Goal: Task Accomplishment & Management: Manage account settings

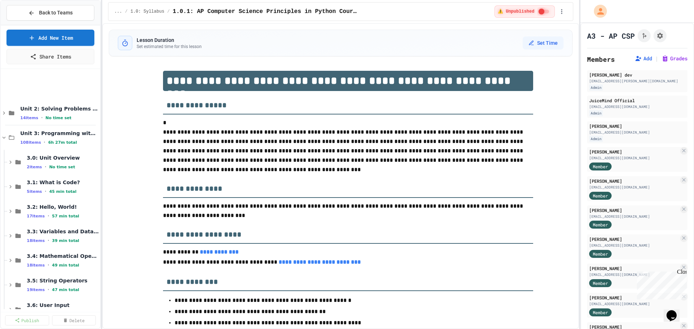
scroll to position [9, 0]
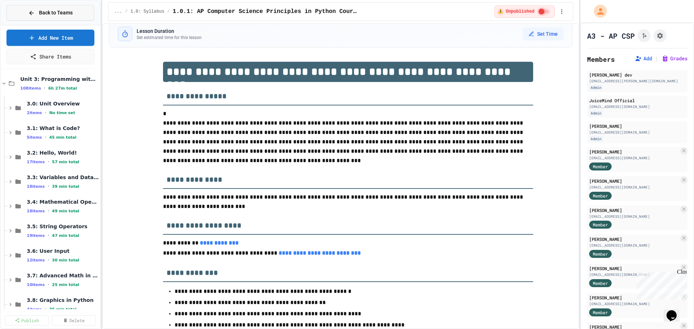
click at [55, 13] on span "Back to Teams" at bounding box center [56, 13] width 34 height 8
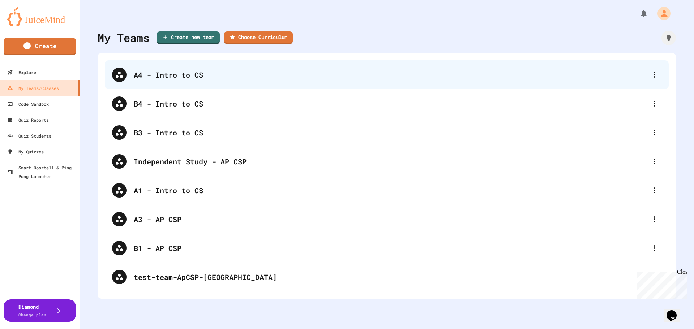
click at [159, 73] on div "A4 - Intro to CS" at bounding box center [391, 74] width 514 height 11
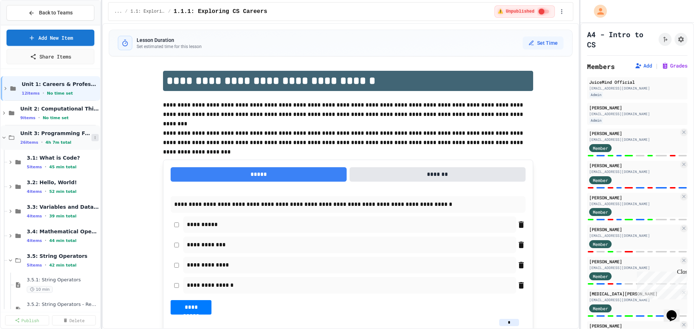
click at [93, 136] on icon at bounding box center [95, 138] width 4 height 4
click at [79, 178] on button "Unpublish All (26)" at bounding box center [75, 177] width 57 height 13
click at [93, 136] on icon at bounding box center [95, 138] width 4 height 4
drag, startPoint x: 86, startPoint y: 176, endPoint x: 135, endPoint y: 125, distance: 70.6
click at [135, 125] on body "**********" at bounding box center [347, 164] width 694 height 329
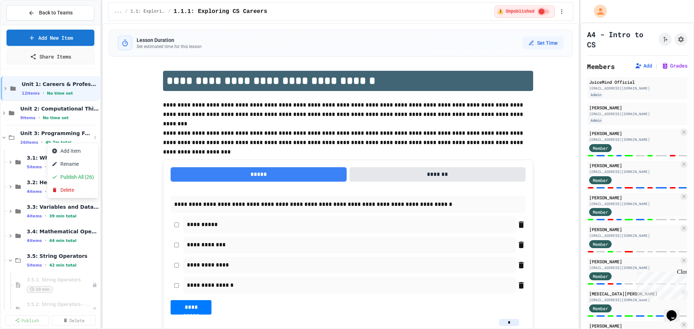
click at [128, 127] on div at bounding box center [347, 164] width 694 height 329
click at [93, 160] on icon at bounding box center [95, 162] width 4 height 4
click at [76, 200] on button "Publish All (5)" at bounding box center [71, 201] width 48 height 13
click at [39, 157] on span "3.1: What is Code?" at bounding box center [59, 158] width 65 height 7
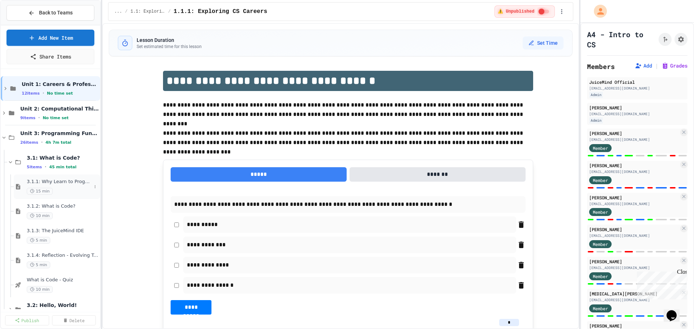
click at [64, 187] on div "3.1.1: Why Learn to Program? 15 min" at bounding box center [59, 187] width 65 height 16
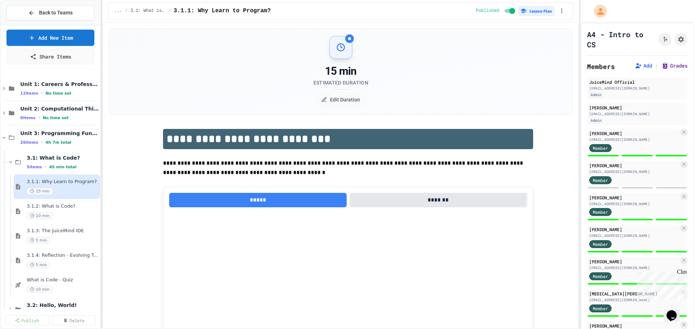
click at [662, 65] on icon at bounding box center [665, 65] width 7 height 7
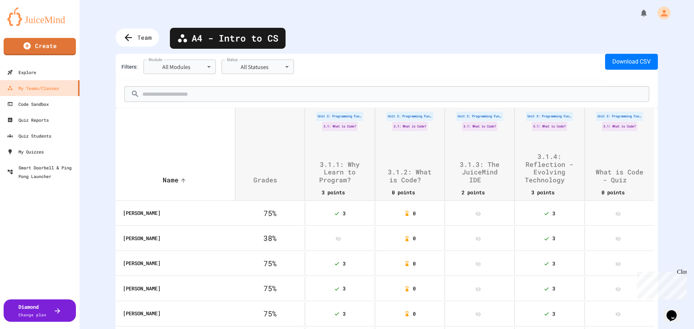
scroll to position [18, 0]
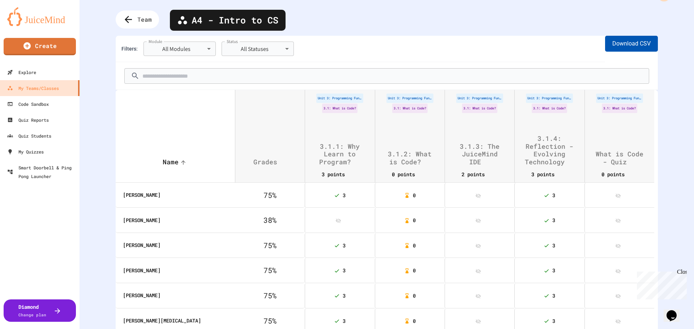
click at [606, 48] on button "Download CSV" at bounding box center [631, 44] width 53 height 16
click at [617, 41] on button "Download CSV" at bounding box center [631, 44] width 53 height 16
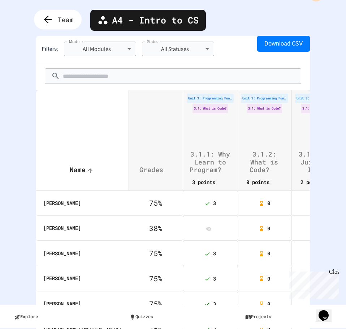
click at [58, 17] on div "Team" at bounding box center [58, 20] width 48 height 20
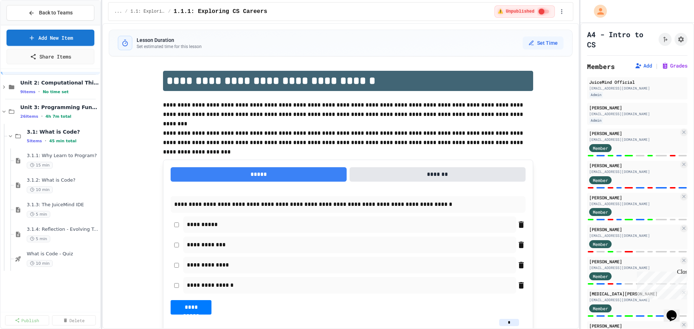
scroll to position [36, 0]
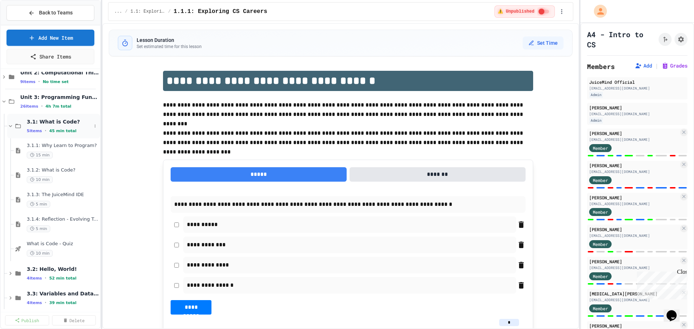
click at [40, 122] on span "3.1: What is Code?" at bounding box center [59, 122] width 65 height 7
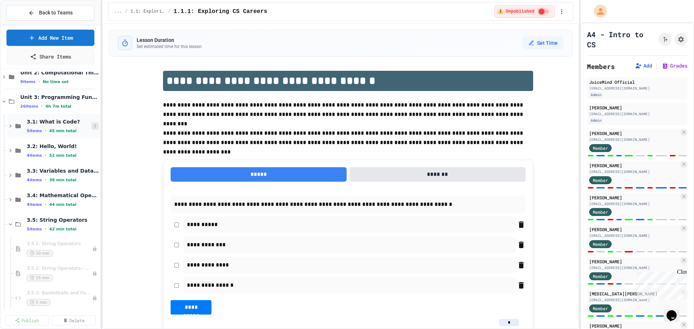
click at [93, 127] on icon at bounding box center [95, 126] width 4 height 4
click at [78, 165] on button "Unpublish All (5)" at bounding box center [74, 165] width 54 height 13
click at [95, 152] on icon at bounding box center [95, 150] width 1 height 3
click at [78, 188] on button "Publish All (4)" at bounding box center [71, 190] width 48 height 13
click at [52, 150] on div "3.2: Hello, World! 4 items • 52 min total" at bounding box center [59, 150] width 65 height 15
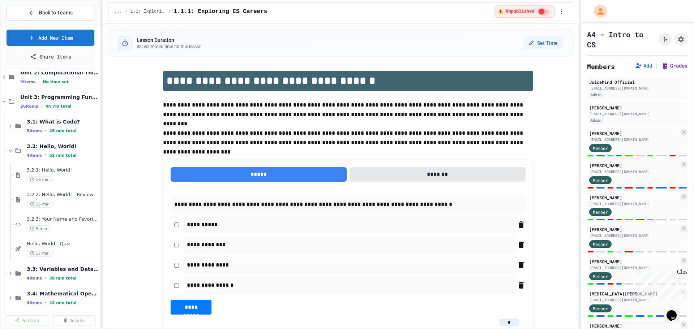
click at [671, 66] on button "Grades" at bounding box center [675, 65] width 26 height 7
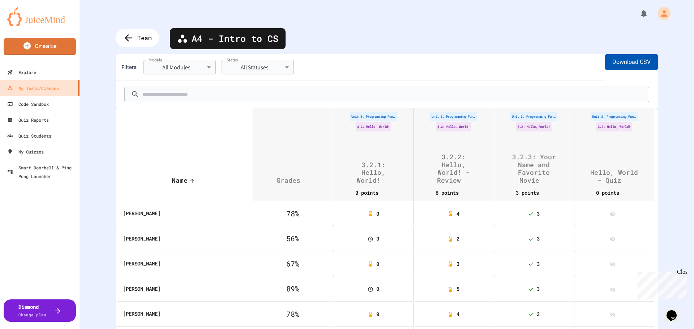
click at [637, 64] on button "Download CSV" at bounding box center [631, 62] width 53 height 16
click at [129, 40] on icon at bounding box center [128, 38] width 12 height 12
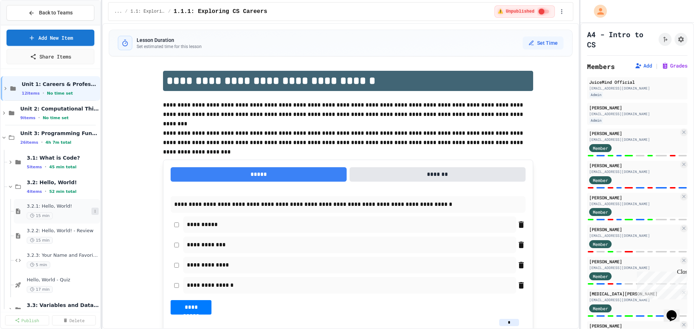
click at [93, 213] on icon at bounding box center [95, 211] width 4 height 4
click at [58, 252] on icon at bounding box center [55, 251] width 6 height 6
click at [45, 184] on span "3.2: Hello, World!" at bounding box center [59, 182] width 65 height 7
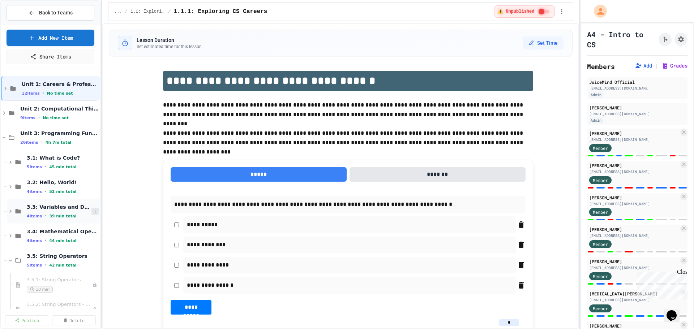
click at [93, 210] on icon at bounding box center [95, 211] width 4 height 4
click at [68, 251] on button "Publish All (4)" at bounding box center [71, 250] width 48 height 13
click at [53, 208] on span "3.3: Variables and Data Types" at bounding box center [59, 207] width 65 height 7
click at [55, 229] on span "3.3.1: Variables and Data Types" at bounding box center [59, 231] width 65 height 6
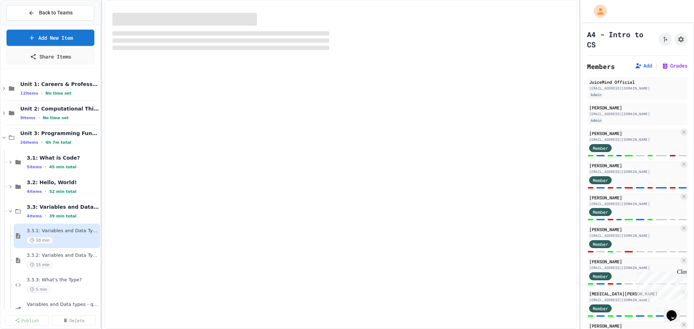
select select "***"
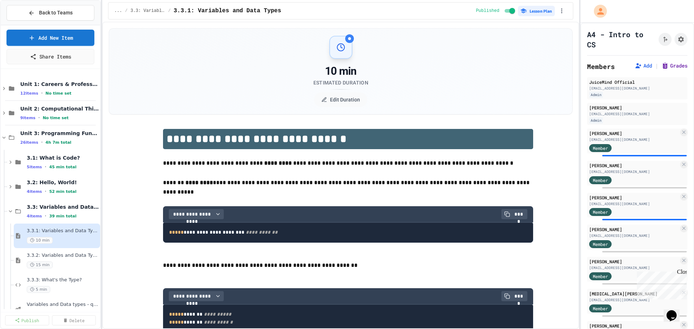
click at [662, 63] on button "Grades" at bounding box center [675, 65] width 26 height 7
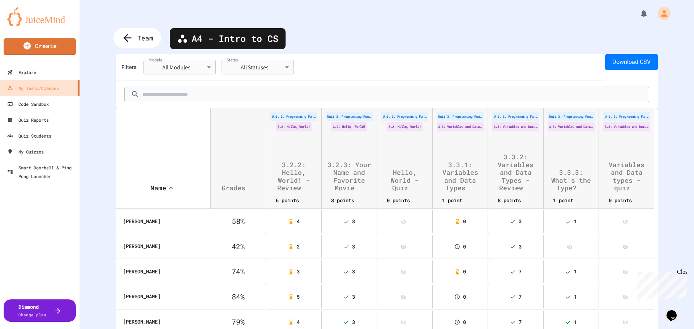
click at [127, 42] on icon at bounding box center [128, 38] width 12 height 12
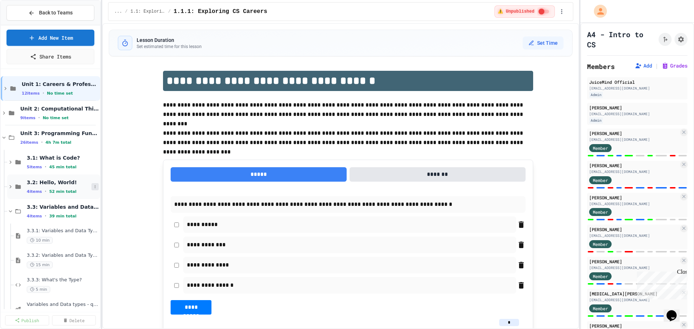
click at [91, 184] on button at bounding box center [94, 186] width 7 height 7
click at [73, 225] on button "Publish All (4)" at bounding box center [71, 226] width 48 height 13
click at [86, 185] on span "3.2: Hello, World!" at bounding box center [59, 182] width 65 height 7
click at [93, 186] on icon at bounding box center [95, 187] width 4 height 4
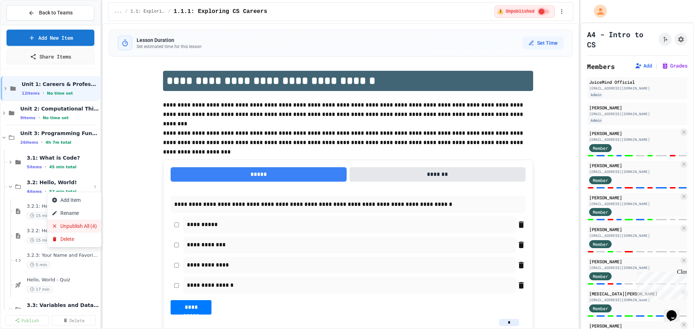
click at [74, 225] on button "Unpublish All (4)" at bounding box center [74, 226] width 54 height 13
click at [47, 182] on span "3.2: Hello, World!" at bounding box center [59, 182] width 65 height 7
click at [665, 65] on button "Grades" at bounding box center [675, 65] width 26 height 7
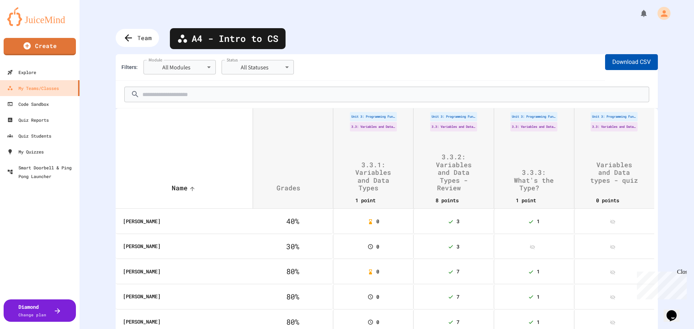
click at [633, 62] on button "Download CSV" at bounding box center [631, 62] width 53 height 16
click at [148, 41] on span "Team" at bounding box center [145, 37] width 16 height 9
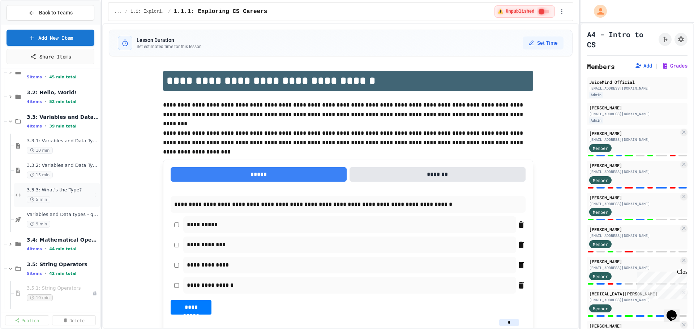
scroll to position [90, 0]
click at [51, 214] on span "Variables and Data types - quiz" at bounding box center [59, 215] width 65 height 6
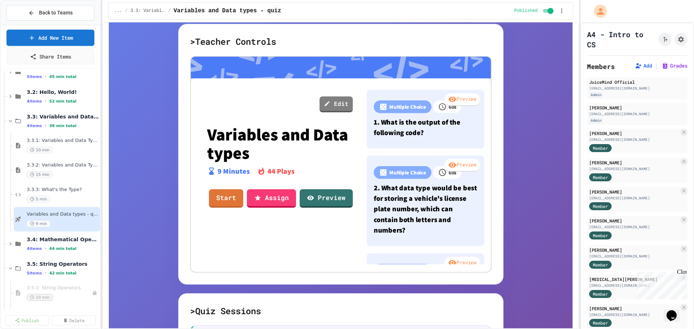
scroll to position [222, 0]
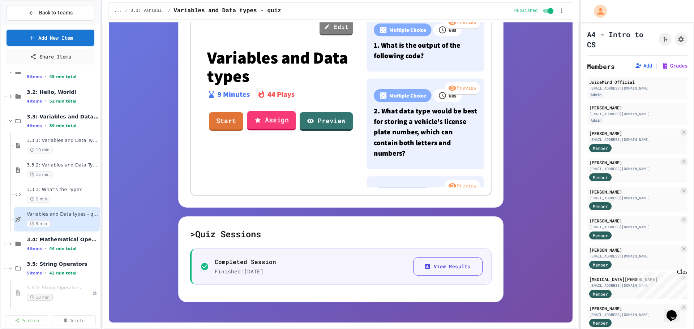
click at [259, 120] on link "Assign" at bounding box center [271, 121] width 49 height 20
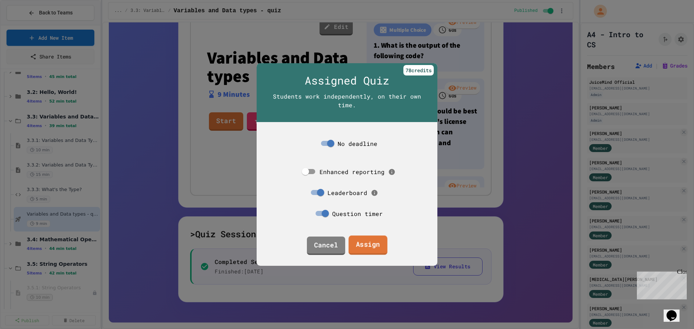
click at [367, 243] on link "Assign" at bounding box center [368, 246] width 39 height 20
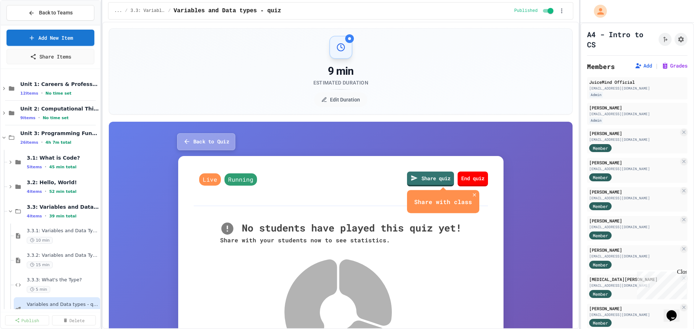
click at [192, 144] on button "Back to Quiz" at bounding box center [206, 141] width 58 height 17
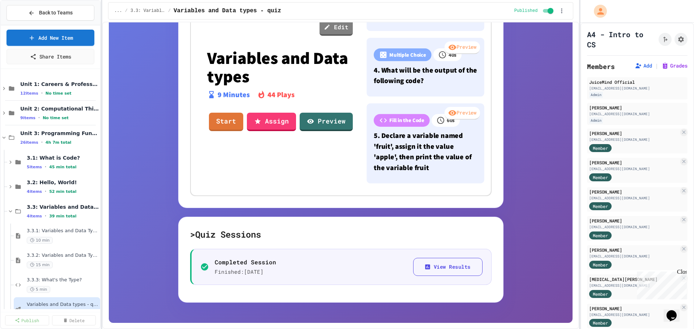
scroll to position [222, 0]
click at [436, 266] on button "View Results" at bounding box center [447, 267] width 69 height 18
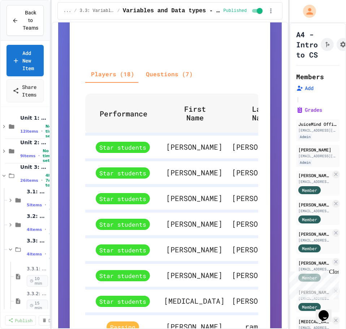
scroll to position [353, 0]
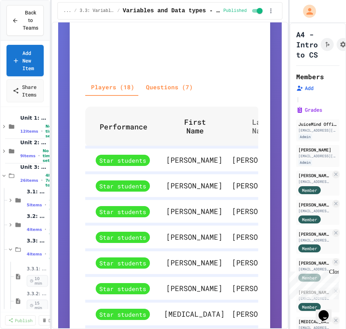
click at [243, 128] on span "Last Name" at bounding box center [266, 126] width 46 height 17
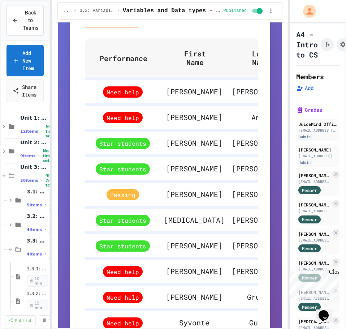
scroll to position [452, 0]
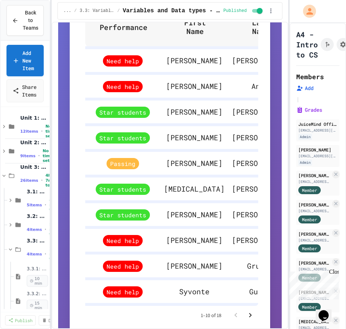
click at [246, 320] on icon "Go to next page" at bounding box center [250, 315] width 9 height 9
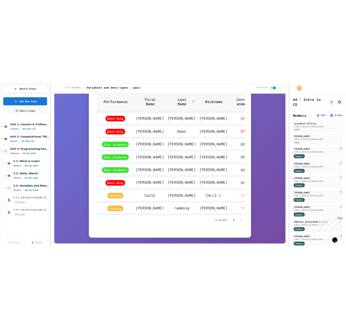
scroll to position [415, 0]
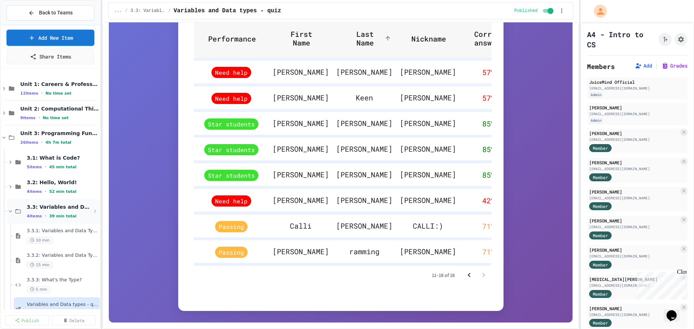
click at [62, 207] on span "3.3: Variables and Data Types" at bounding box center [59, 207] width 65 height 7
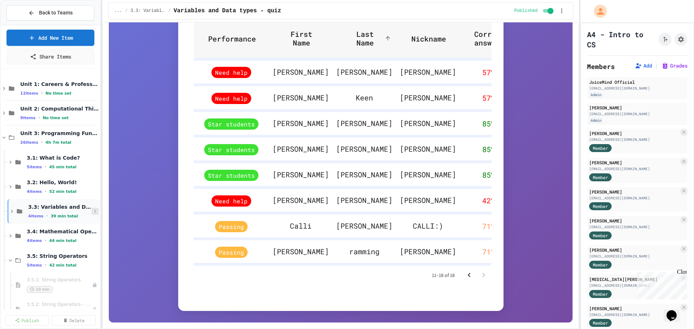
click at [93, 211] on icon at bounding box center [95, 211] width 4 height 4
click at [82, 249] on button "Unpublish All (4)" at bounding box center [74, 250] width 54 height 13
click at [64, 233] on span "3.4: Mathematical Operators" at bounding box center [59, 232] width 65 height 7
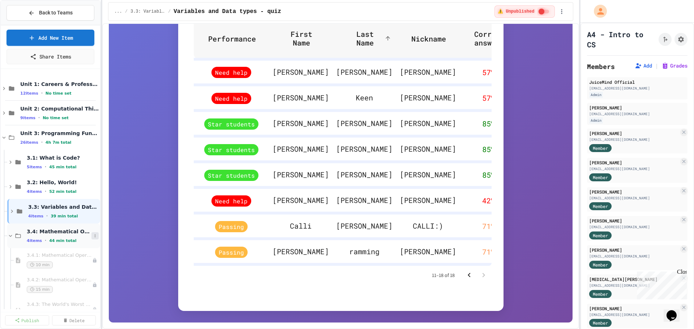
click at [95, 236] on icon at bounding box center [95, 236] width 1 height 3
click at [73, 274] on button "Publish All (4)" at bounding box center [71, 275] width 48 height 13
click at [55, 252] on div "3.4.1: Mathematical Operators 10 min" at bounding box center [57, 260] width 86 height 25
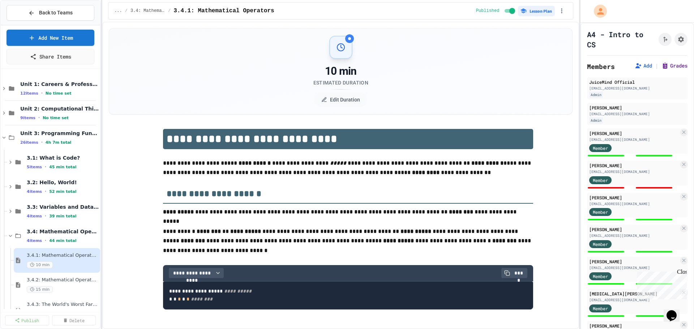
click at [669, 67] on button "Grades" at bounding box center [675, 65] width 26 height 7
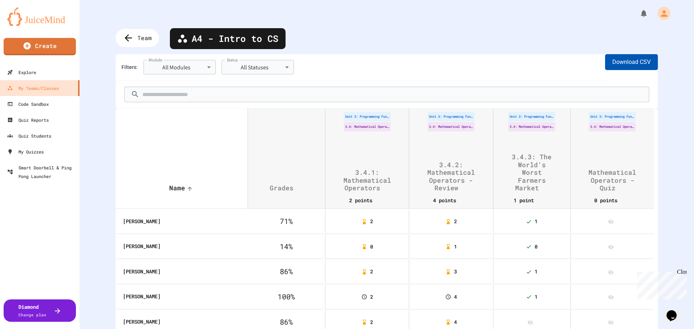
click at [615, 65] on button "Download CSV" at bounding box center [631, 62] width 53 height 16
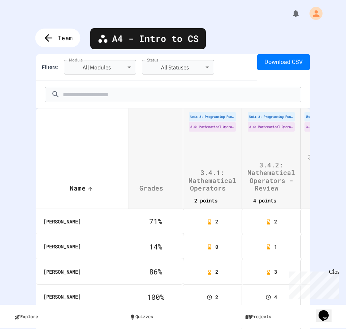
drag, startPoint x: 62, startPoint y: 26, endPoint x: 60, endPoint y: 33, distance: 6.9
click at [60, 32] on div "**********" at bounding box center [173, 164] width 346 height 329
click at [60, 34] on span "Team" at bounding box center [66, 37] width 16 height 9
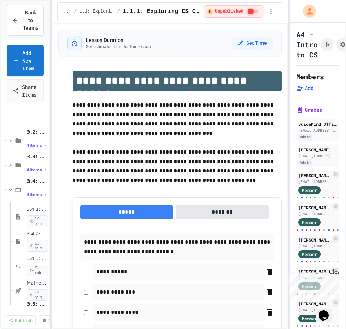
scroll to position [136, 0]
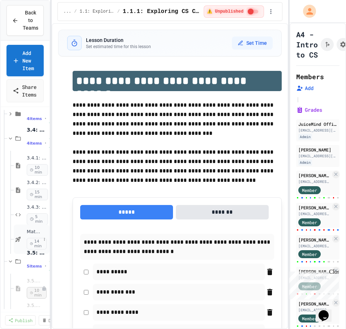
click at [21, 236] on icon at bounding box center [18, 239] width 9 height 7
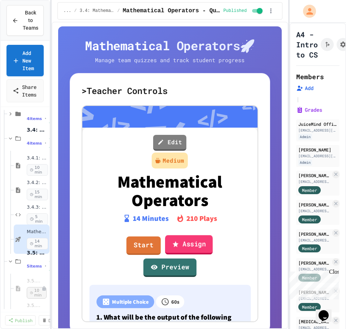
click at [187, 244] on link "Assign" at bounding box center [189, 245] width 48 height 20
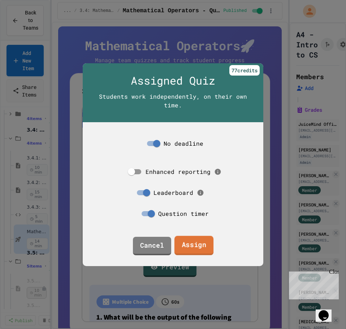
click at [188, 239] on link "Assign" at bounding box center [194, 246] width 39 height 20
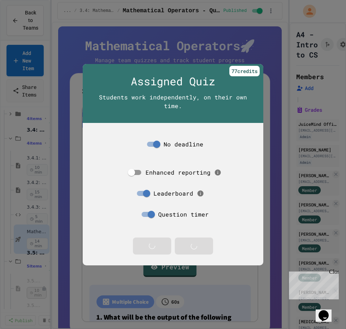
scroll to position [60, 0]
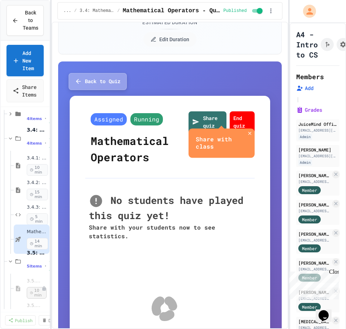
click at [95, 82] on button "Back to Quiz" at bounding box center [98, 81] width 58 height 17
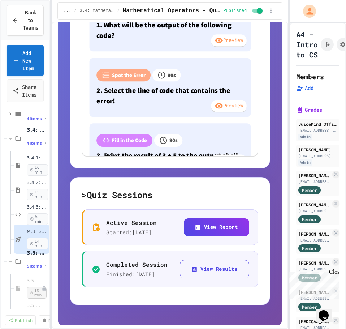
scroll to position [315, 0]
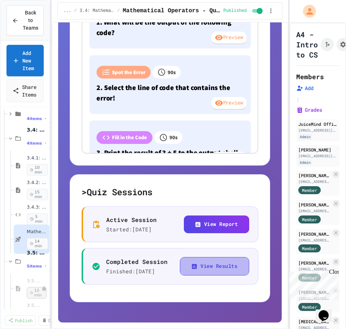
click at [198, 269] on button "View Results" at bounding box center [214, 266] width 69 height 18
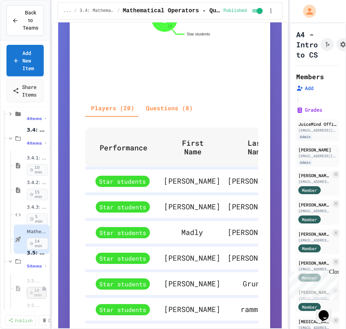
scroll to position [371, 0]
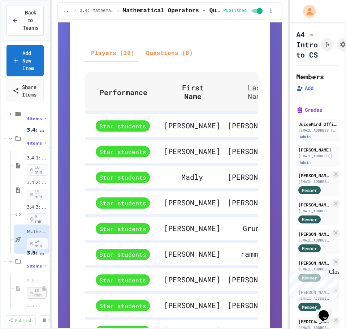
click at [239, 101] on span "Last Name" at bounding box center [262, 91] width 46 height 17
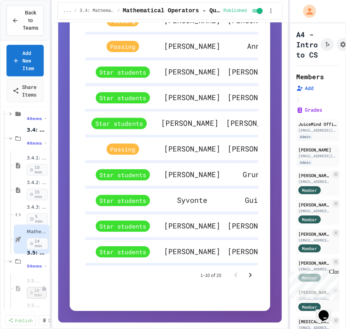
scroll to position [512, 0]
click at [249, 276] on icon "Go to next page" at bounding box center [250, 275] width 9 height 9
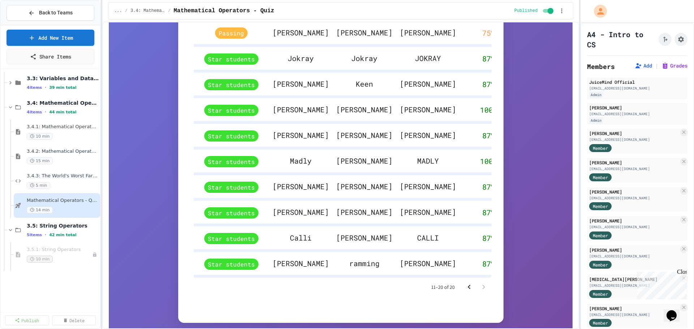
scroll to position [127, 0]
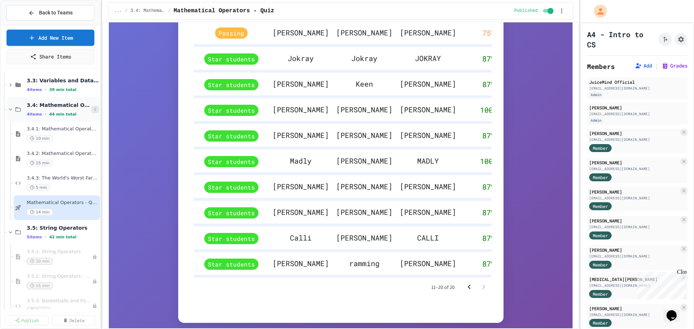
click at [93, 107] on icon at bounding box center [95, 109] width 4 height 4
click at [89, 149] on button "Unpublish All (4)" at bounding box center [74, 148] width 54 height 13
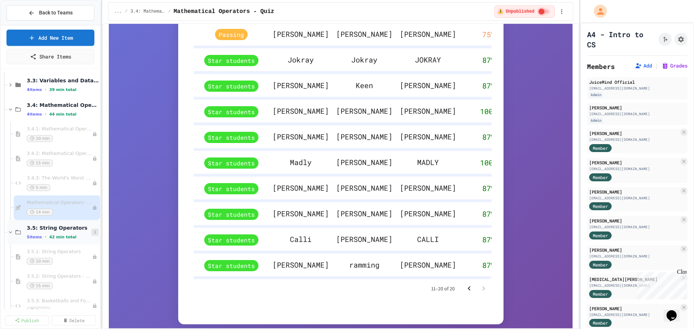
click at [93, 234] on icon at bounding box center [95, 232] width 4 height 4
click at [74, 272] on button "Publish All (5)" at bounding box center [71, 271] width 48 height 13
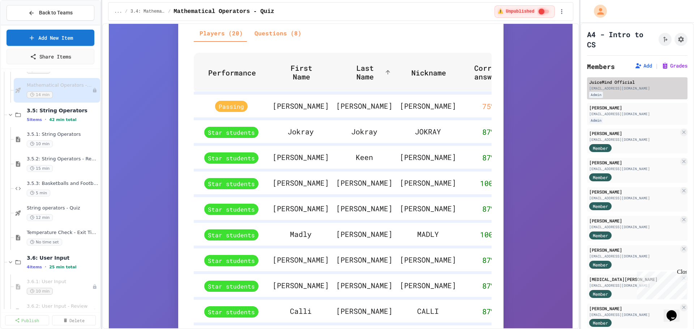
scroll to position [376, 0]
click at [662, 63] on button "Grades" at bounding box center [675, 65] width 26 height 7
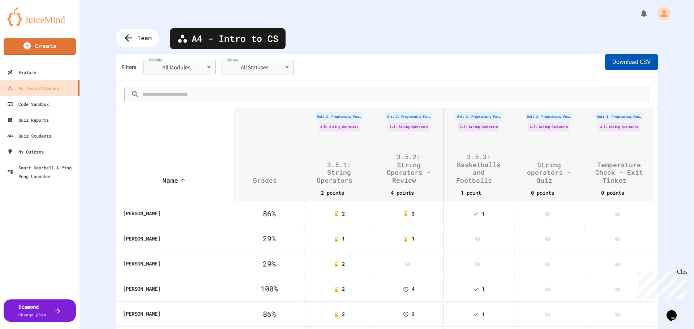
click at [626, 60] on button "Download CSV" at bounding box center [631, 62] width 53 height 16
click at [617, 59] on button "Download CSV" at bounding box center [631, 62] width 53 height 16
click at [137, 35] on div "Team" at bounding box center [138, 38] width 48 height 20
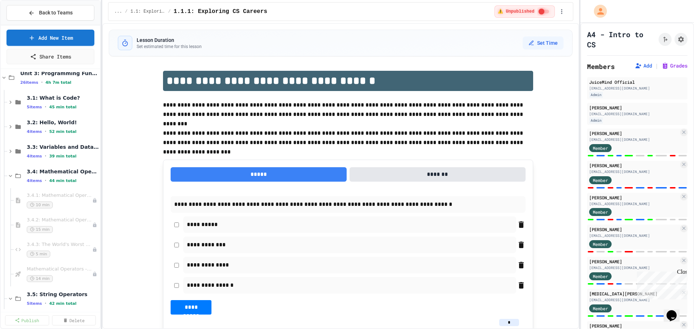
scroll to position [81, 0]
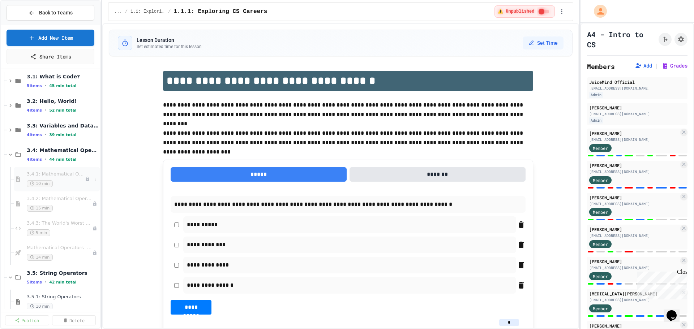
click at [56, 178] on div "3.4.1: Mathematical Operators 10 min" at bounding box center [56, 179] width 58 height 16
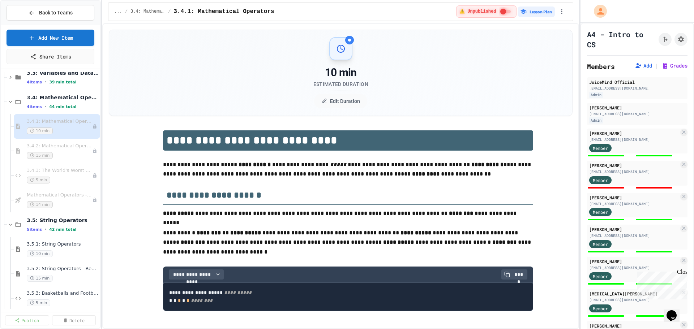
scroll to position [145, 0]
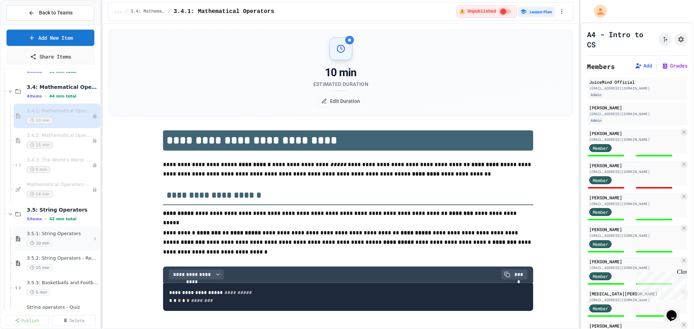
click at [48, 234] on span "3.5.1: String Operators" at bounding box center [59, 234] width 65 height 6
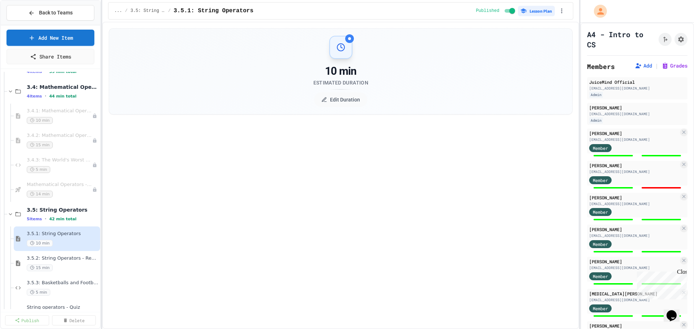
select select "***"
select select "*******"
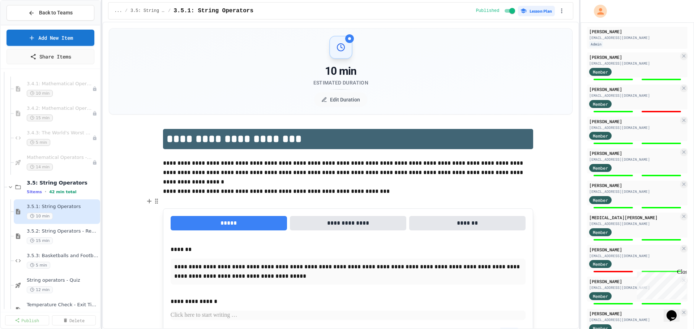
scroll to position [99, 0]
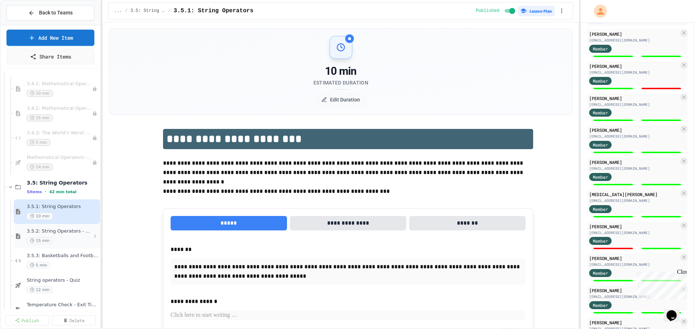
click at [59, 230] on span "3.5.2: String Operators - Review" at bounding box center [59, 232] width 65 height 6
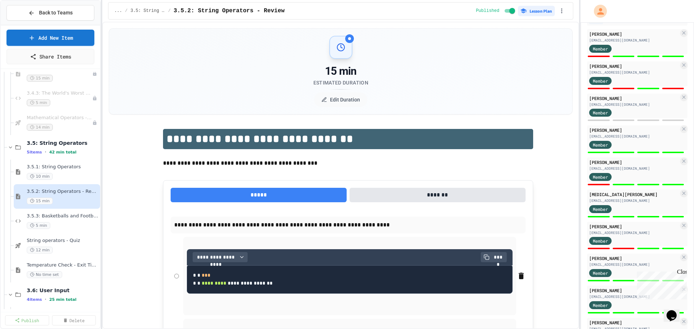
scroll to position [226, 0]
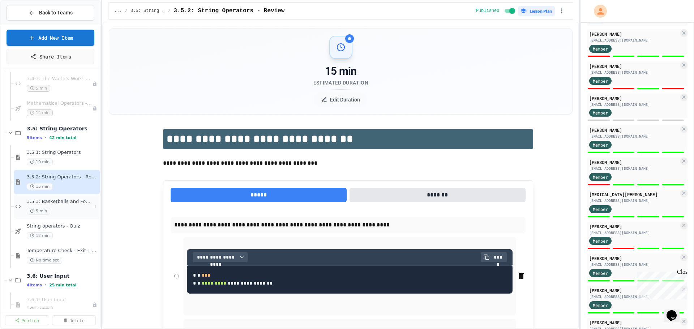
click at [61, 206] on div "3.5.3: Basketballs and Footballs 5 min" at bounding box center [59, 207] width 65 height 16
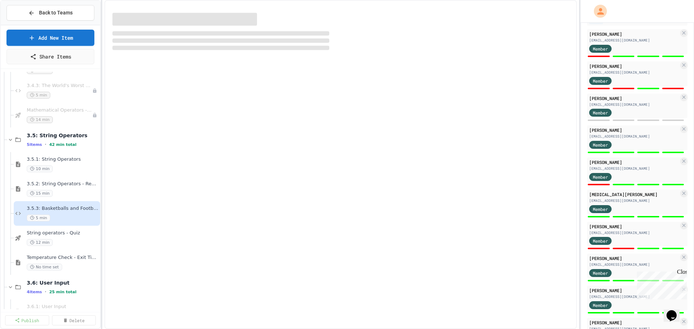
scroll to position [217, 0]
select select "*******"
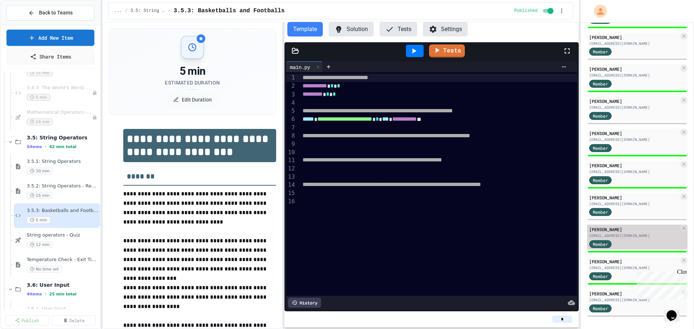
scroll to position [549, 0]
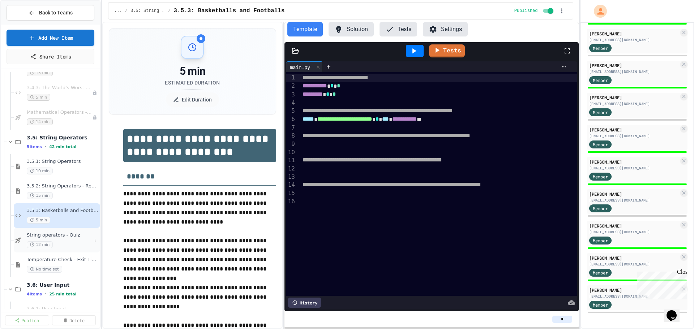
click at [57, 233] on span "String operators - Quiz" at bounding box center [59, 236] width 65 height 6
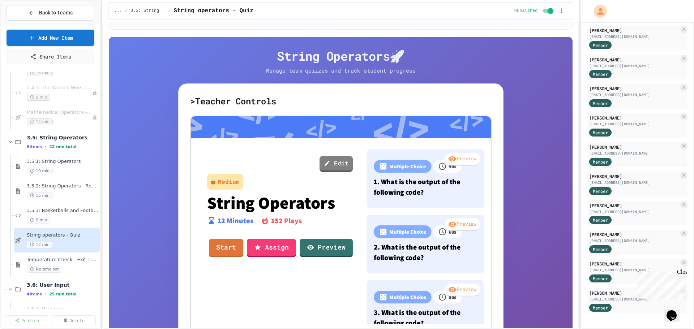
scroll to position [128, 0]
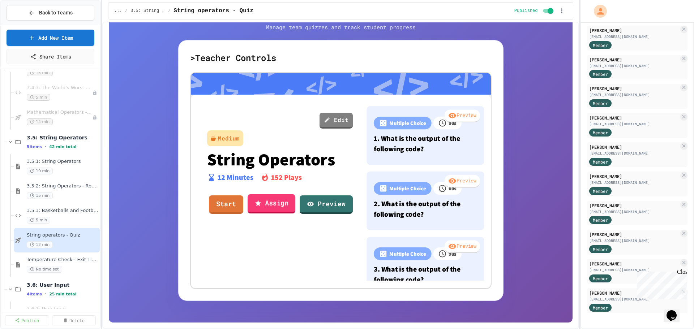
click at [261, 196] on link "Assign" at bounding box center [272, 205] width 48 height 20
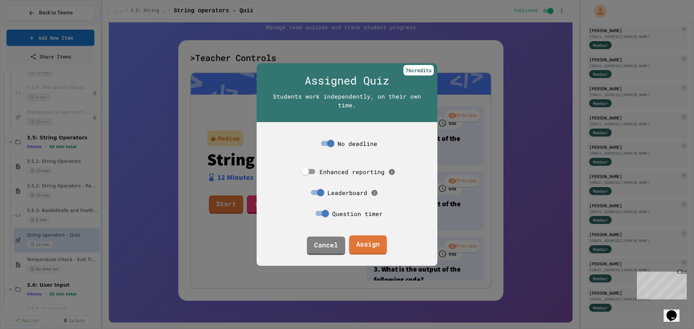
click at [373, 246] on link "Assign" at bounding box center [368, 246] width 38 height 20
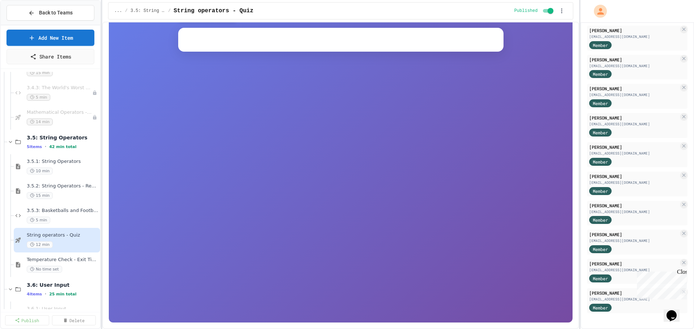
scroll to position [93, 0]
